Goal: Information Seeking & Learning: Learn about a topic

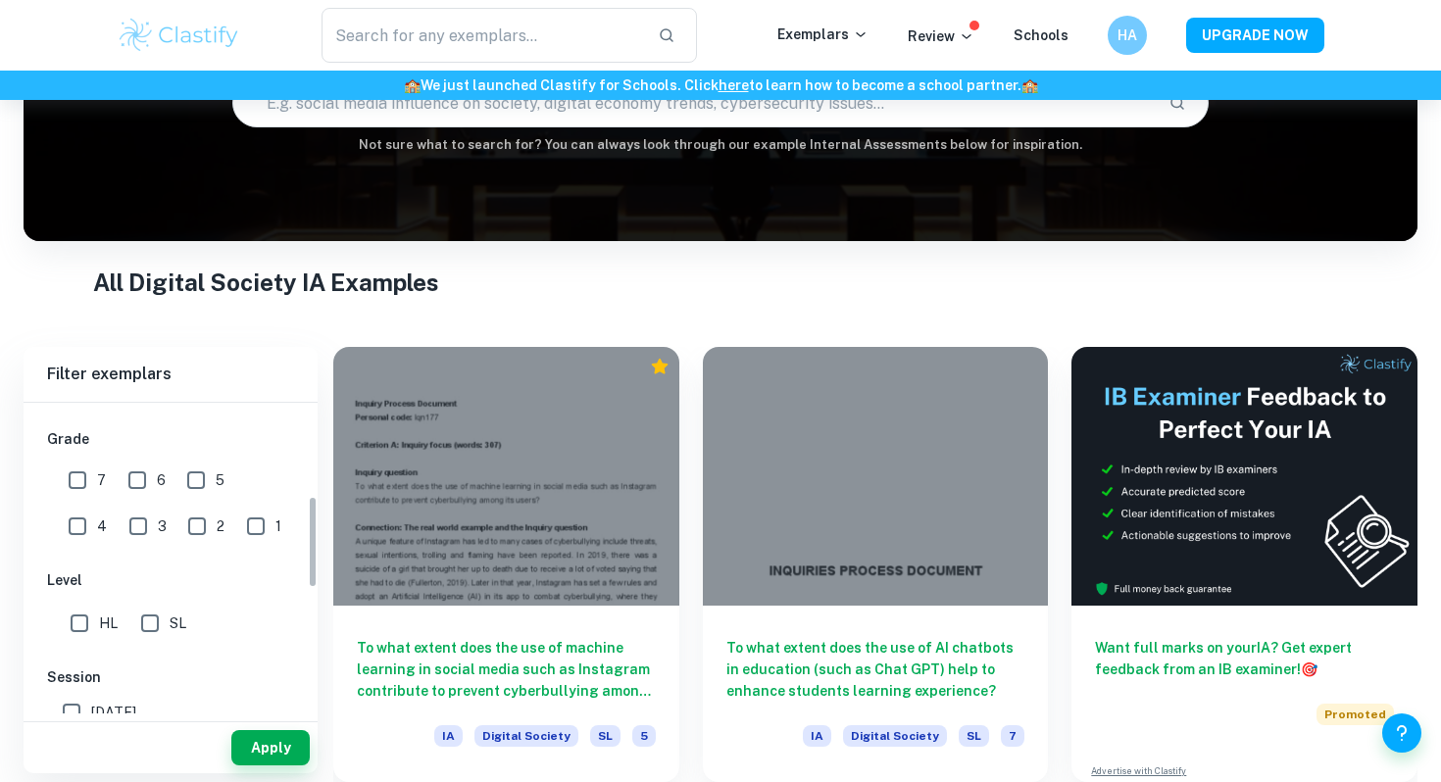
scroll to position [320, 0]
click at [76, 469] on input "7" at bounding box center [77, 479] width 39 height 39
checkbox input "true"
click at [255, 751] on button "Apply" at bounding box center [270, 747] width 78 height 35
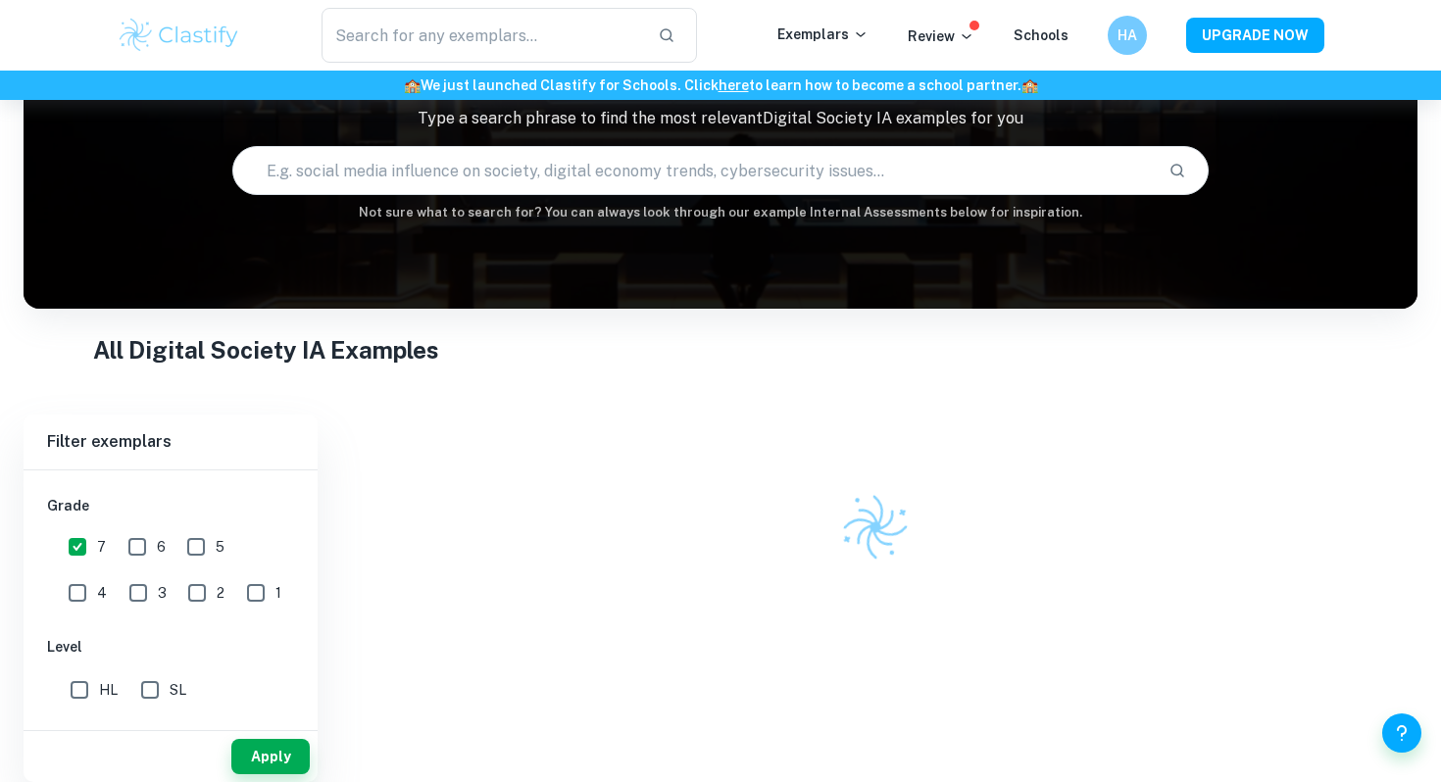
scroll to position [218, 0]
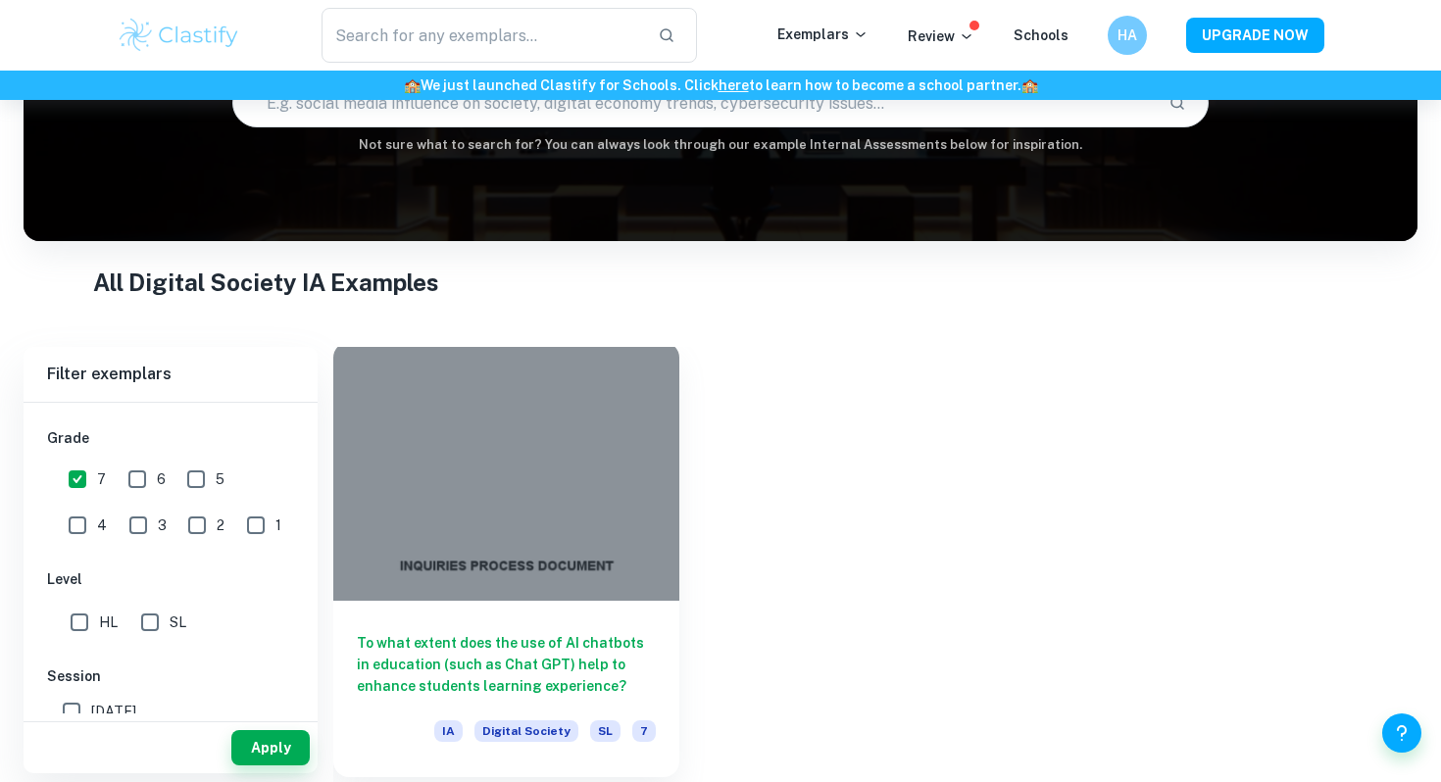
click at [572, 616] on div "To what extent does the use of AI chatbots in education (such as Chat GPT) help…" at bounding box center [506, 689] width 346 height 176
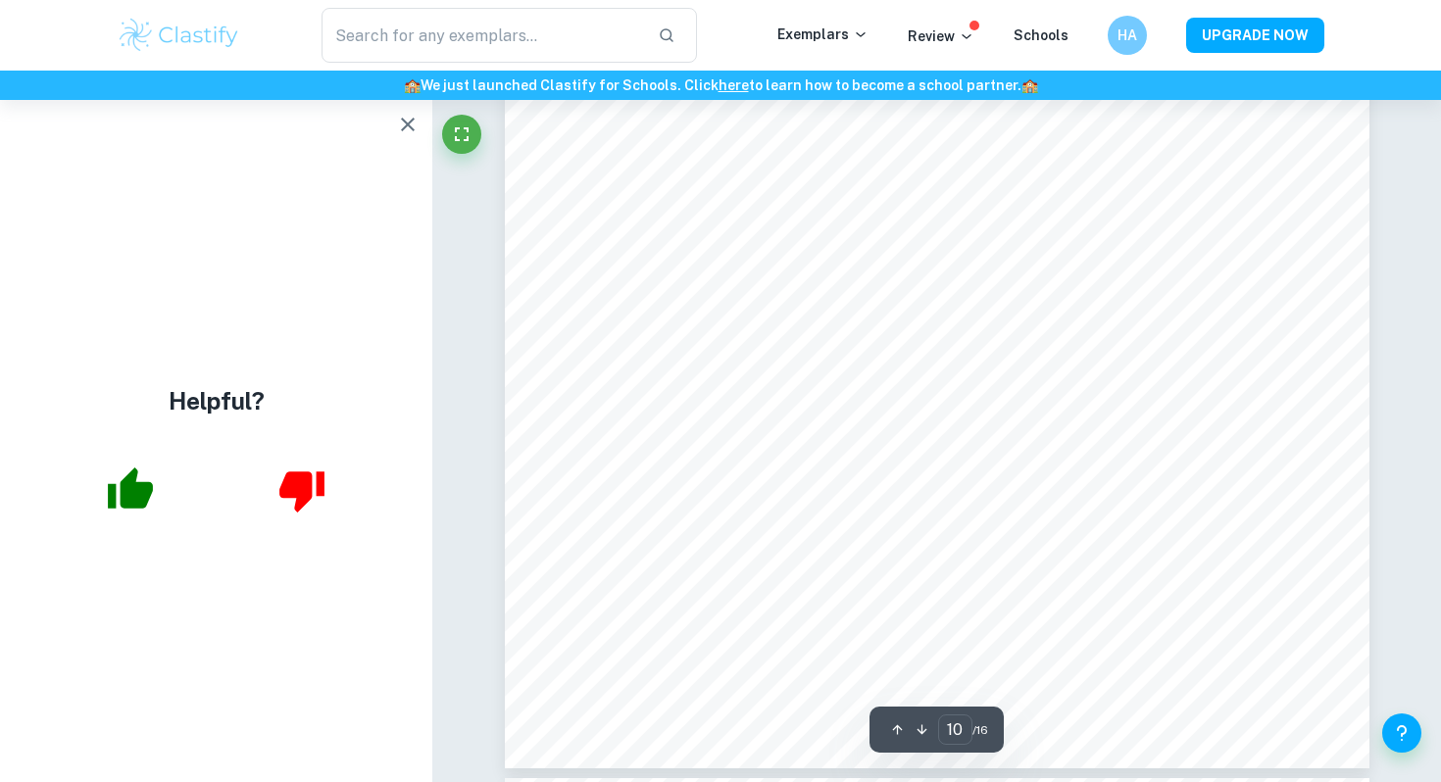
scroll to position [11819, 0]
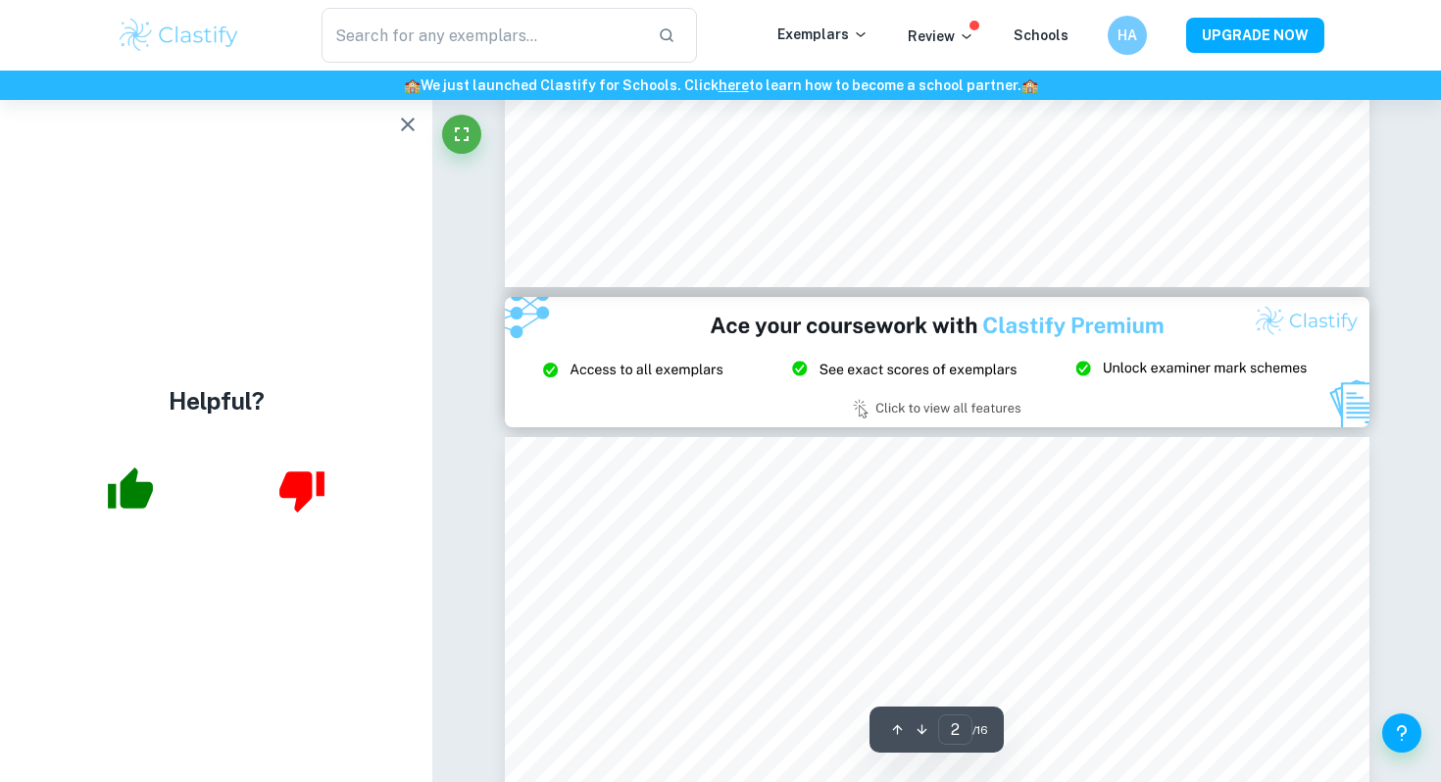
type input "3"
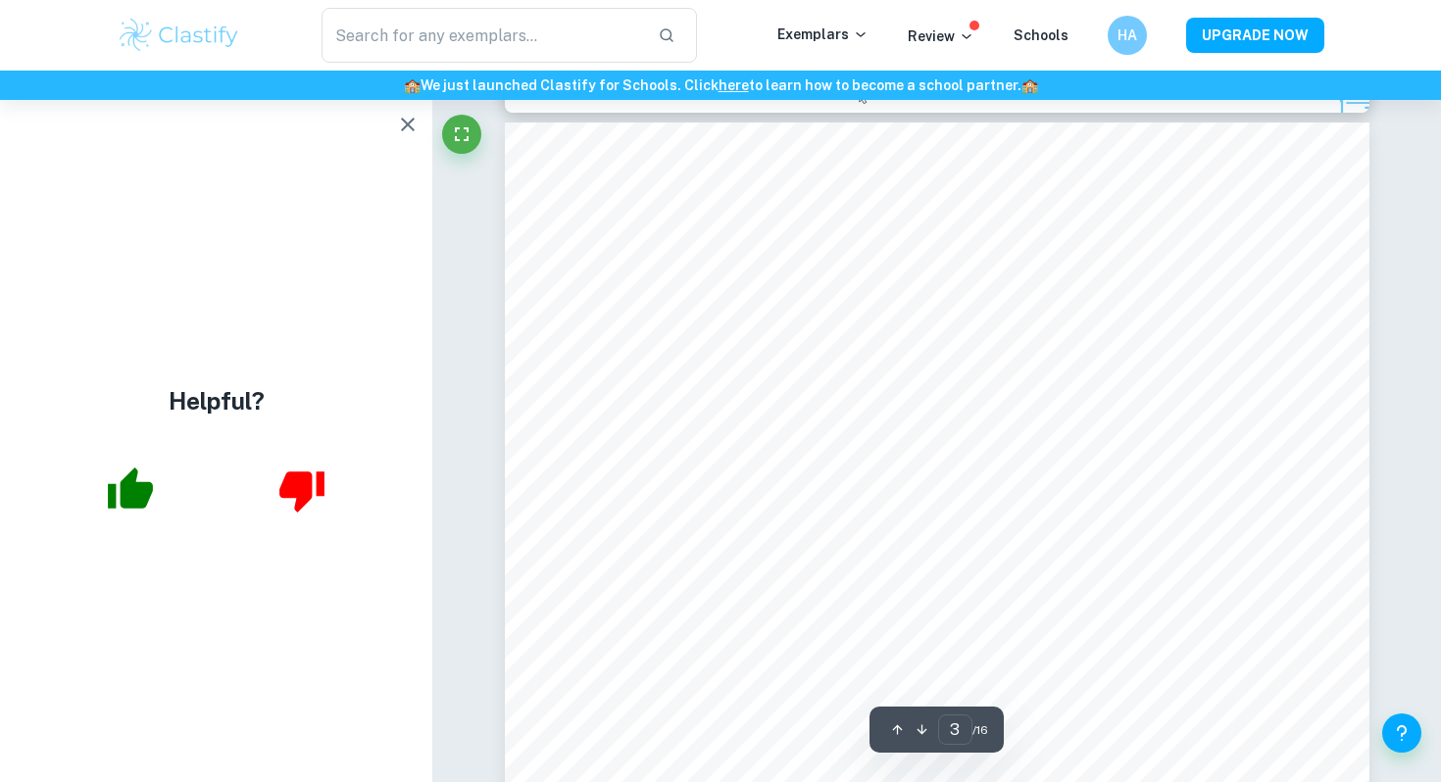
scroll to position [2744, 0]
